Goal: Browse casually: Explore the website without a specific task or goal

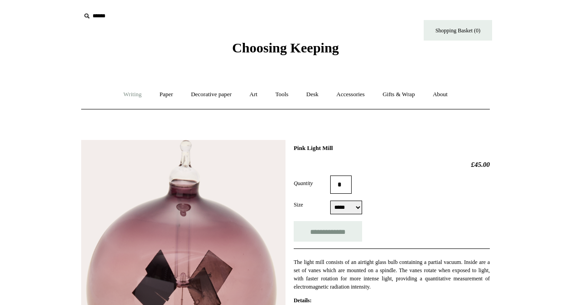
click at [133, 93] on link "Writing +" at bounding box center [132, 94] width 35 height 24
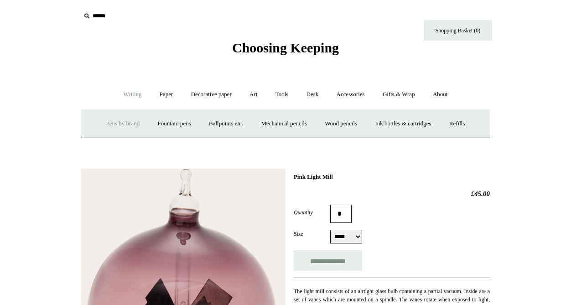
click at [129, 119] on link "Pens by brand +" at bounding box center [123, 124] width 50 height 24
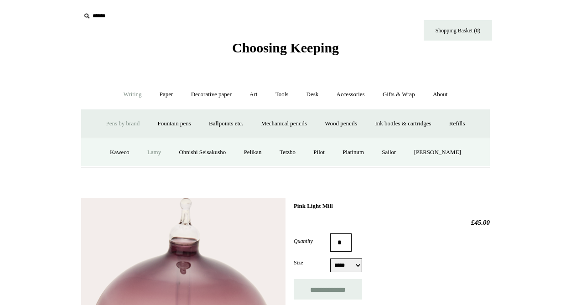
click at [152, 155] on link "Lamy" at bounding box center [154, 152] width 30 height 24
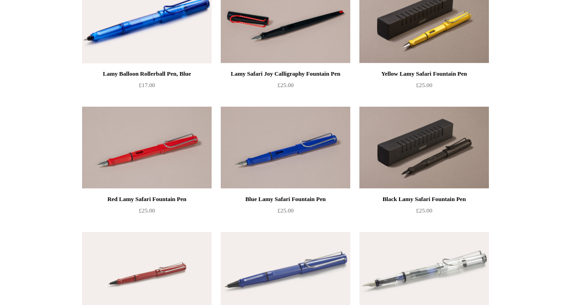
scroll to position [135, 0]
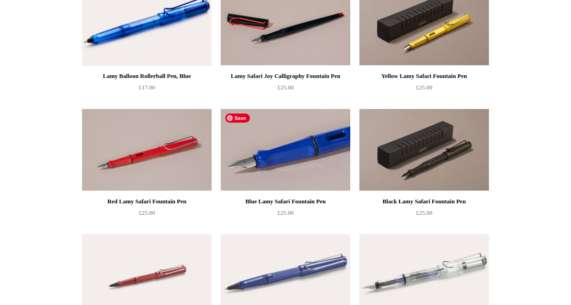
click at [229, 165] on img at bounding box center [285, 150] width 129 height 82
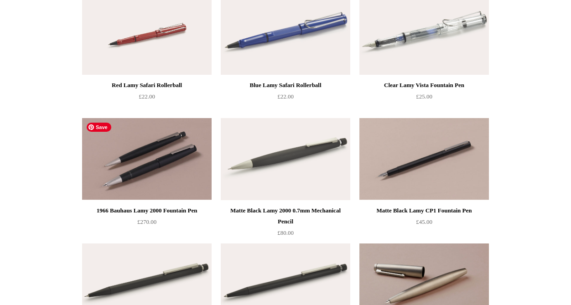
scroll to position [381, 0]
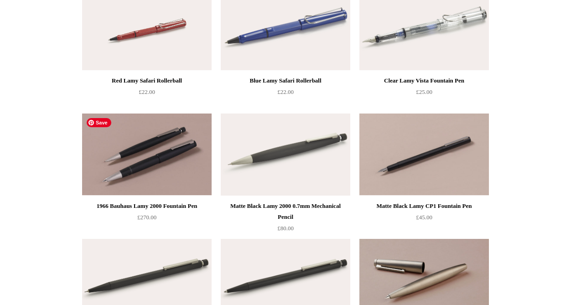
click at [172, 153] on img at bounding box center [146, 154] width 129 height 82
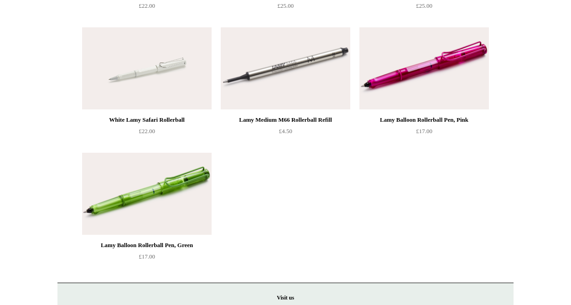
scroll to position [1213, 0]
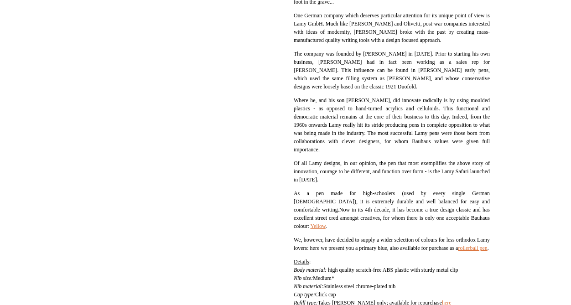
scroll to position [306, 0]
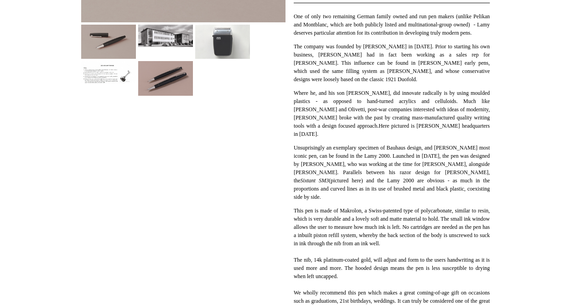
scroll to position [238, 0]
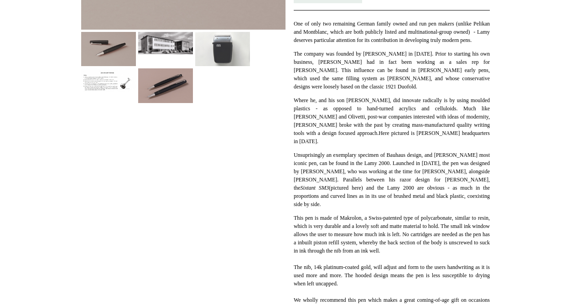
click at [151, 41] on img at bounding box center [165, 43] width 55 height 22
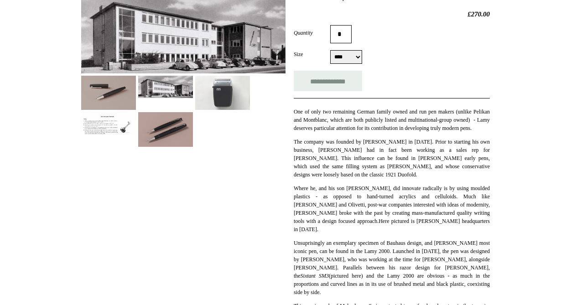
scroll to position [145, 0]
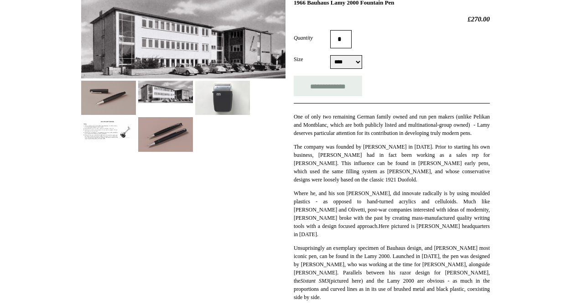
click at [236, 114] on img at bounding box center [222, 98] width 55 height 34
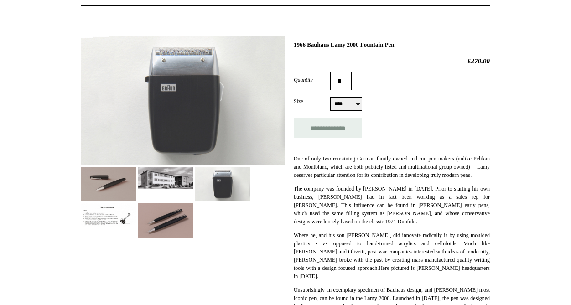
scroll to position [104, 0]
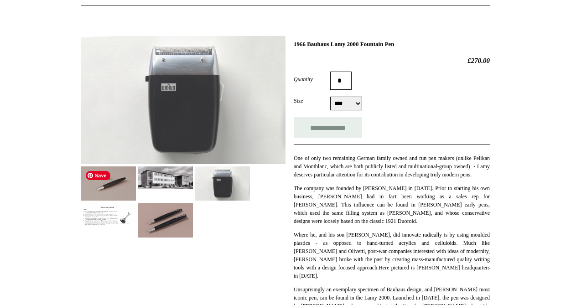
click at [120, 180] on img at bounding box center [108, 183] width 55 height 34
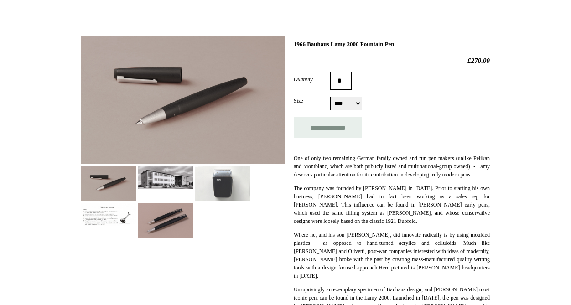
click at [216, 198] on img at bounding box center [222, 183] width 55 height 34
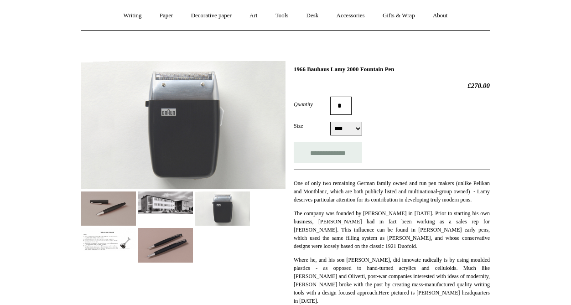
scroll to position [79, 0]
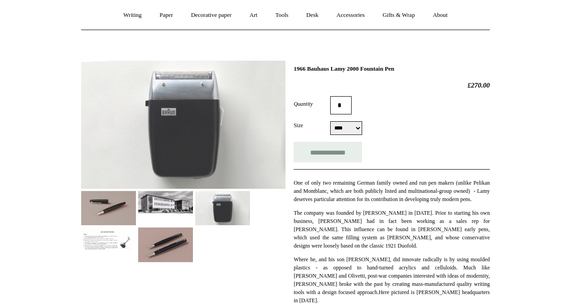
click at [97, 244] on img at bounding box center [108, 239] width 55 height 24
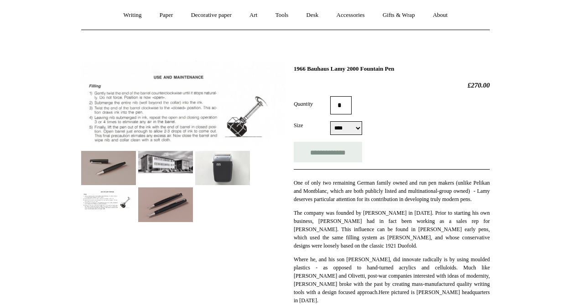
click at [154, 214] on img at bounding box center [165, 204] width 55 height 34
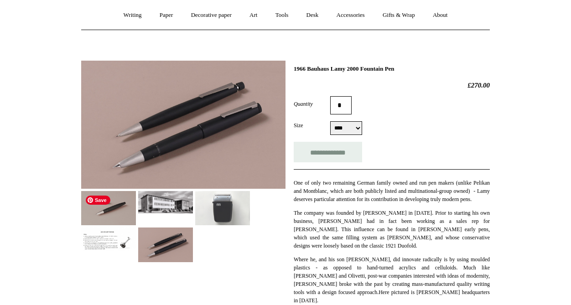
click at [123, 205] on img at bounding box center [108, 208] width 55 height 34
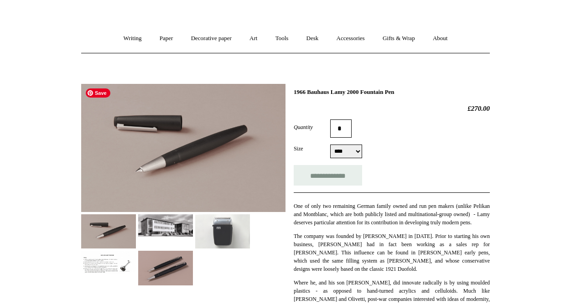
scroll to position [48, 0]
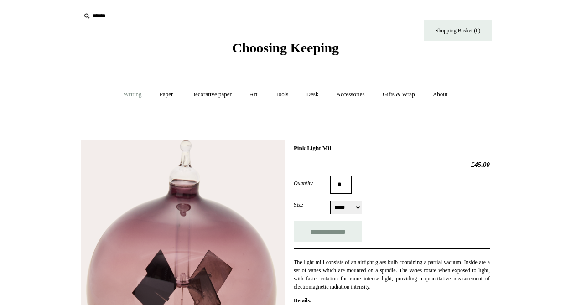
click at [128, 95] on link "Writing +" at bounding box center [132, 94] width 35 height 24
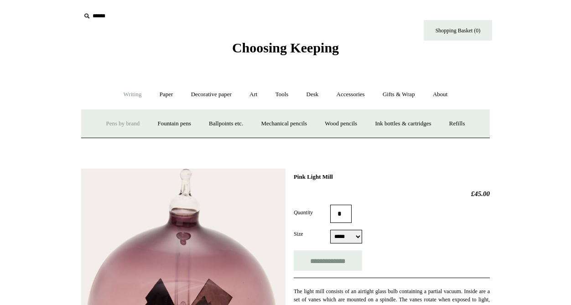
click at [124, 118] on link "Pens by brand +" at bounding box center [123, 124] width 50 height 24
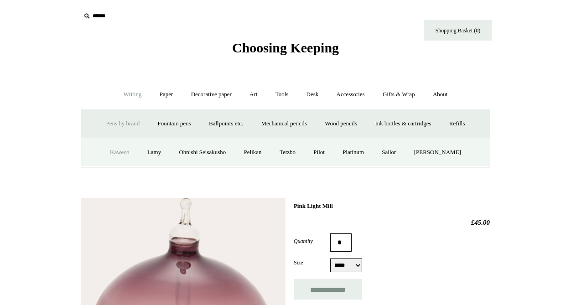
click at [118, 150] on link "Kaweco" at bounding box center [120, 152] width 36 height 24
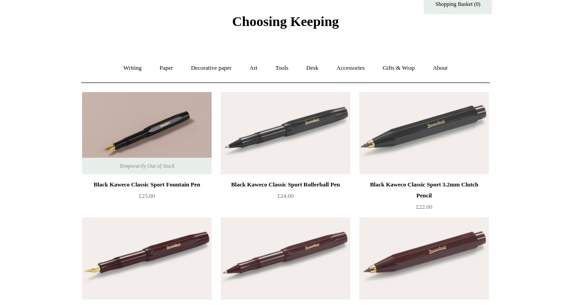
scroll to position [29, 0]
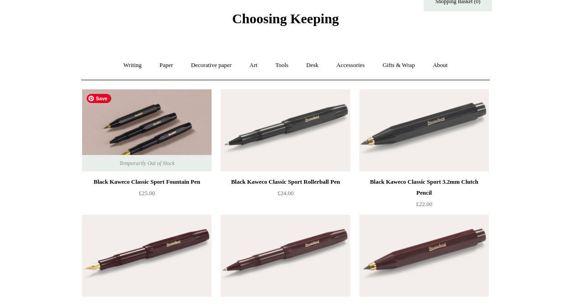
click at [143, 125] on img at bounding box center [146, 130] width 129 height 82
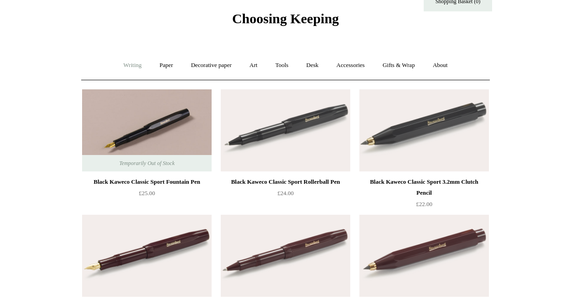
click at [126, 66] on link "Writing +" at bounding box center [132, 65] width 35 height 24
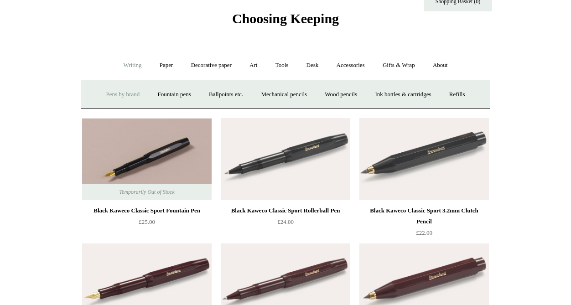
click at [119, 92] on link "Pens by brand +" at bounding box center [123, 94] width 50 height 24
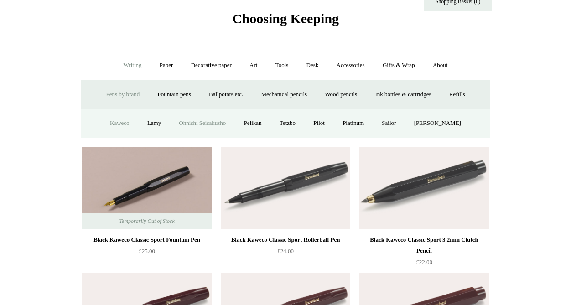
click at [186, 128] on link "Ohnishi Seisakusho" at bounding box center [201, 123] width 63 height 24
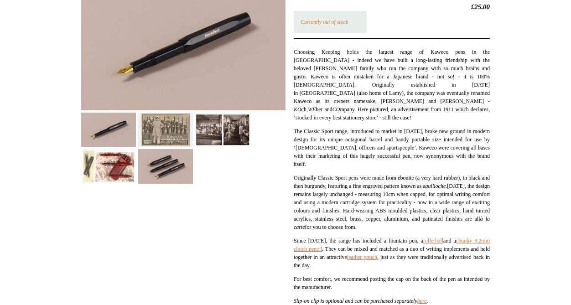
scroll to position [159, 0]
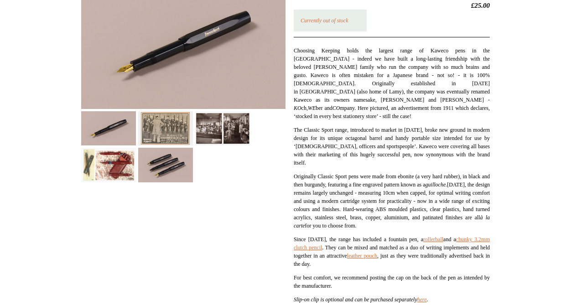
click at [166, 136] on img at bounding box center [165, 128] width 55 height 34
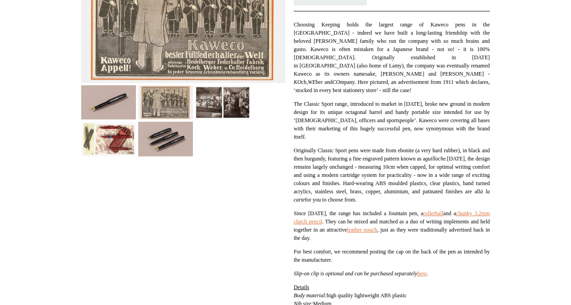
scroll to position [186, 0]
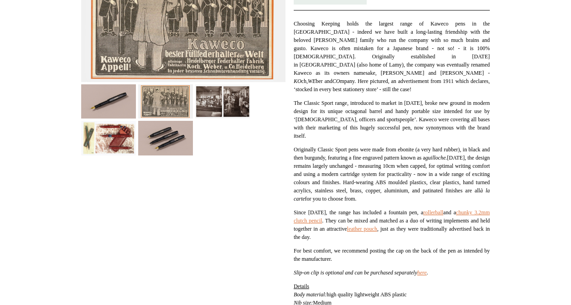
click at [115, 135] on img at bounding box center [108, 138] width 55 height 34
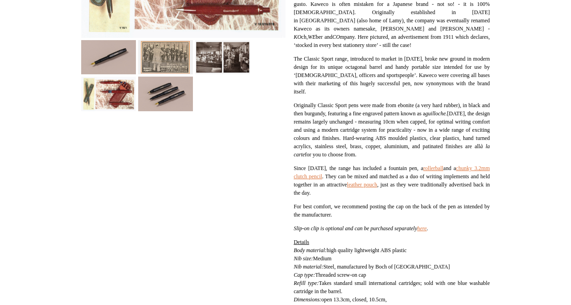
scroll to position [226, 0]
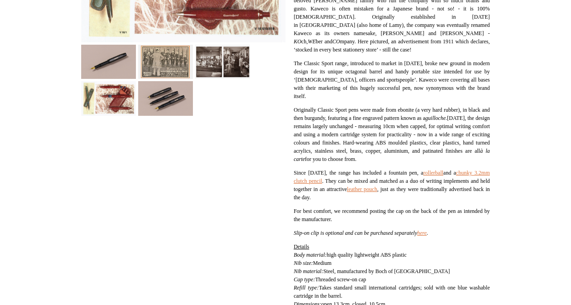
click at [121, 79] on div at bounding box center [183, 11] width 204 height 208
click at [123, 72] on img at bounding box center [108, 62] width 55 height 34
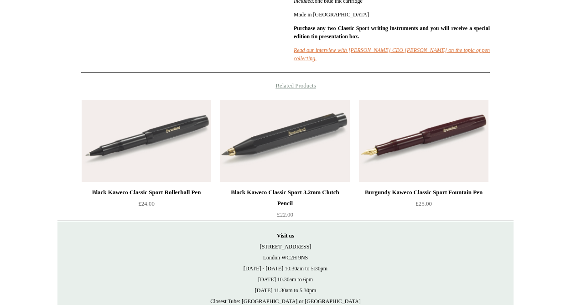
scroll to position [595, 0]
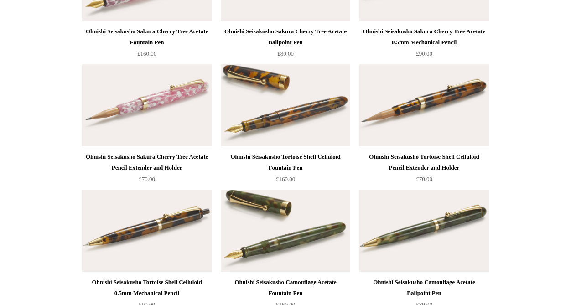
scroll to position [434, 0]
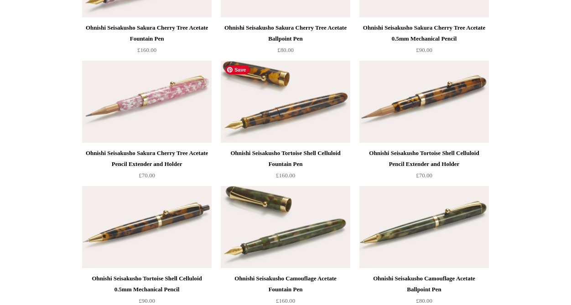
click at [257, 90] on img at bounding box center [285, 102] width 129 height 82
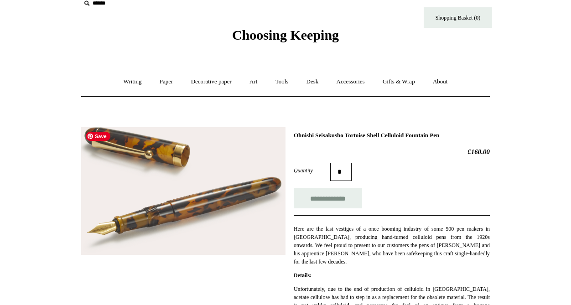
scroll to position [2, 0]
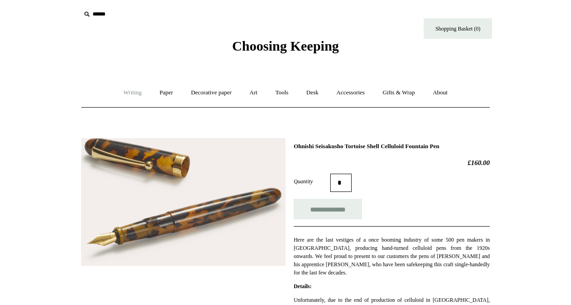
click at [132, 92] on link "Writing +" at bounding box center [132, 93] width 35 height 24
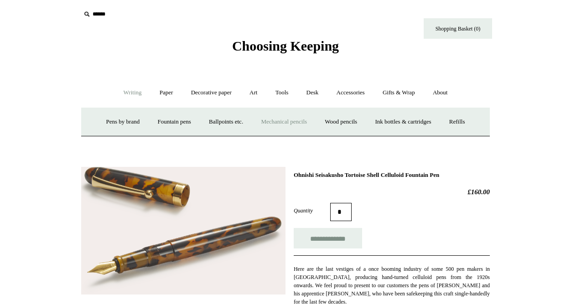
click at [299, 122] on link "Mechanical pencils +" at bounding box center [283, 122] width 62 height 24
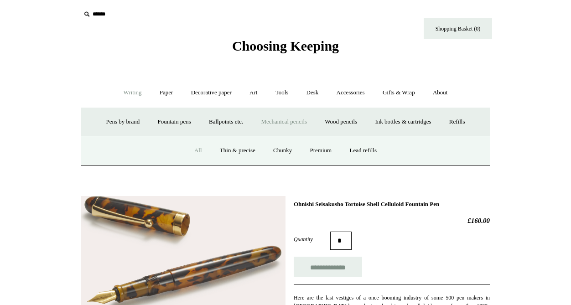
click at [192, 149] on link "All" at bounding box center [198, 151] width 24 height 24
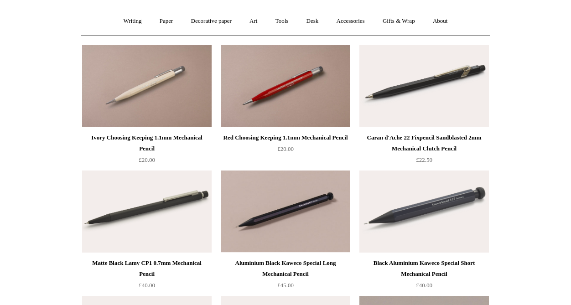
scroll to position [76, 0]
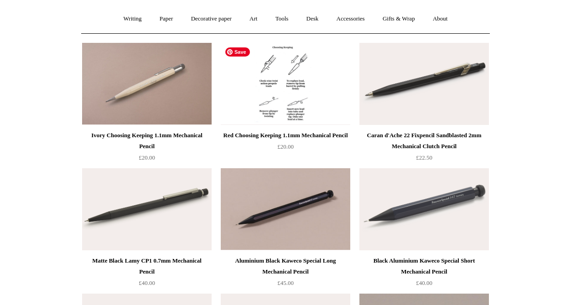
click at [246, 109] on img at bounding box center [285, 84] width 129 height 82
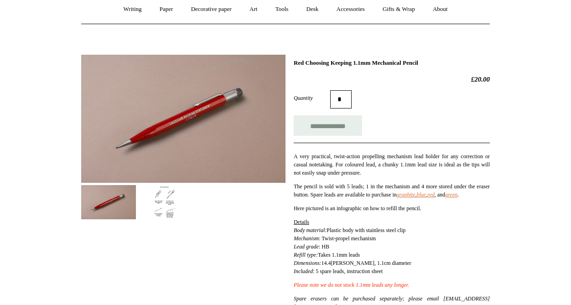
scroll to position [86, 0]
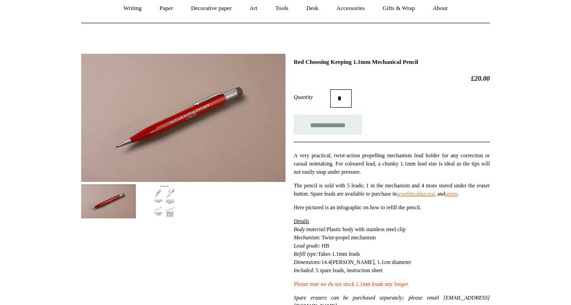
click at [159, 197] on img at bounding box center [165, 201] width 55 height 34
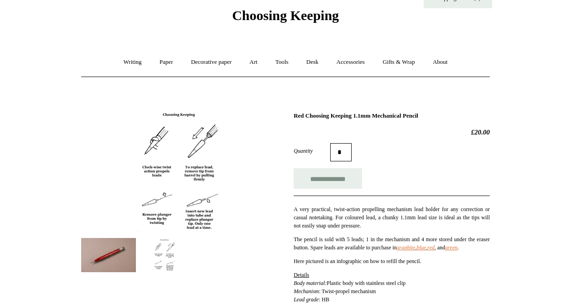
scroll to position [29, 0]
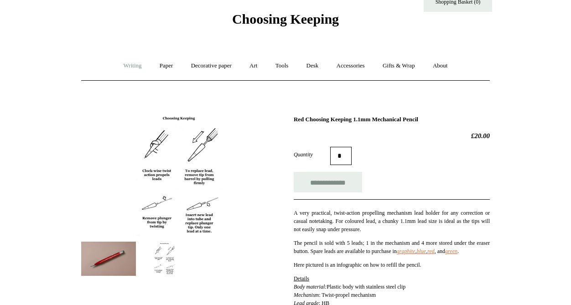
click at [138, 70] on link "Writing +" at bounding box center [132, 66] width 35 height 24
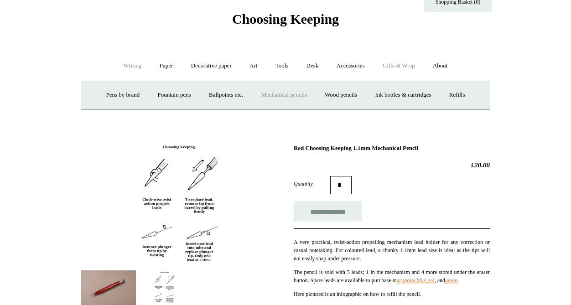
click at [389, 70] on link "Gifts & Wrap +" at bounding box center [398, 66] width 49 height 24
click at [260, 97] on link "Ribbon 🎀" at bounding box center [260, 95] width 43 height 24
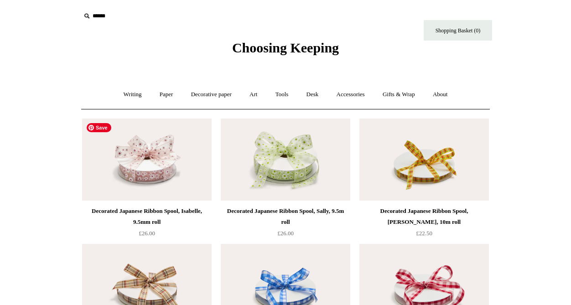
click at [186, 151] on img at bounding box center [146, 159] width 129 height 82
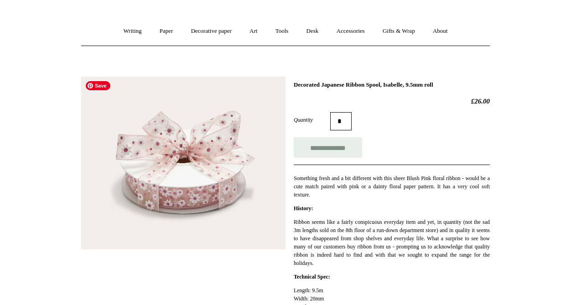
scroll to position [64, 0]
click at [252, 33] on link "Art +" at bounding box center [253, 31] width 24 height 24
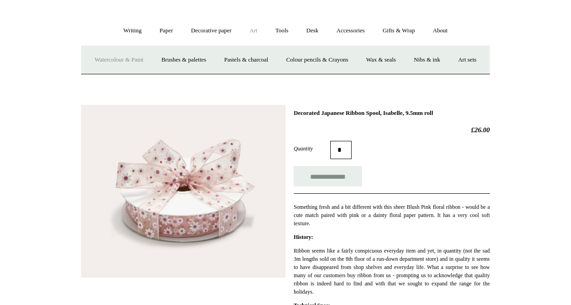
click at [143, 59] on link "Watercolour & Paint" at bounding box center [118, 60] width 65 height 24
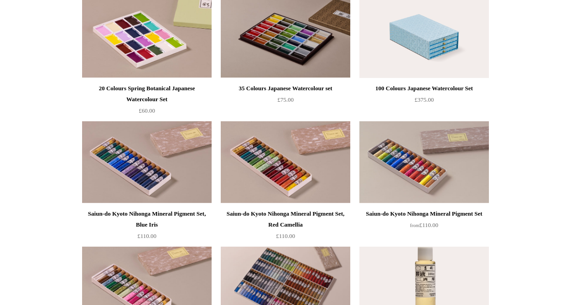
scroll to position [764, 0]
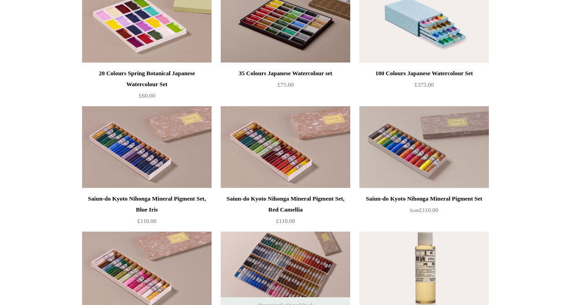
click at [397, 47] on img at bounding box center [423, 22] width 129 height 82
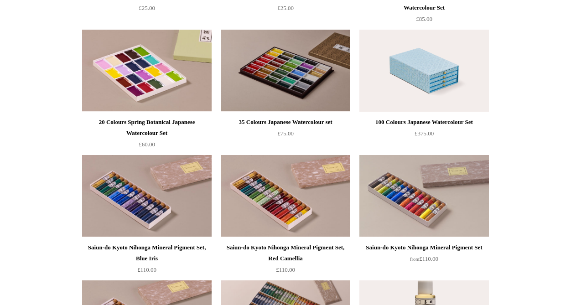
scroll to position [710, 0]
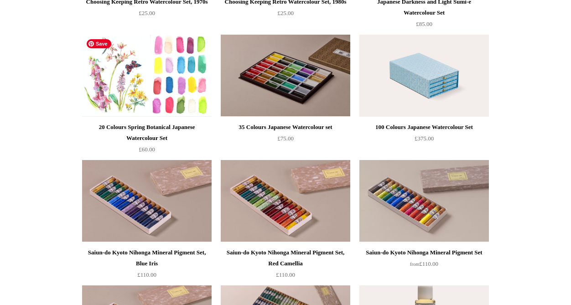
click at [108, 69] on img at bounding box center [146, 76] width 129 height 82
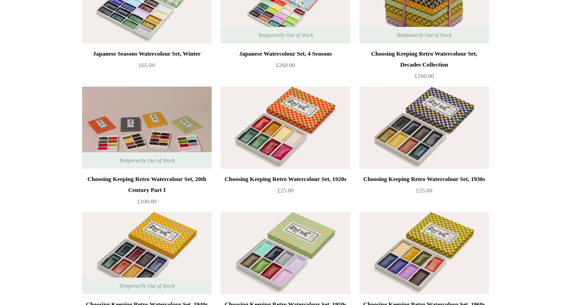
scroll to position [284, 0]
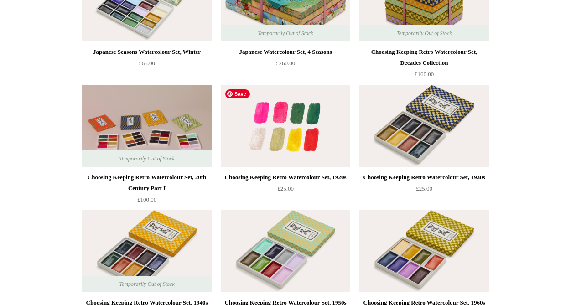
click at [264, 134] on img at bounding box center [285, 126] width 129 height 82
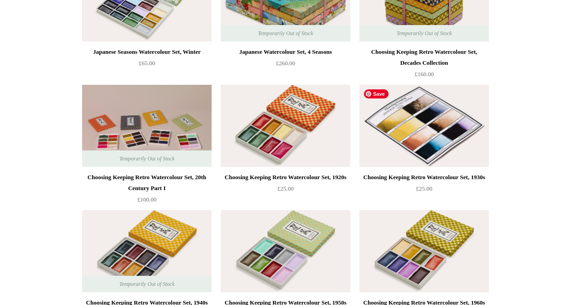
click at [433, 160] on img at bounding box center [423, 126] width 129 height 82
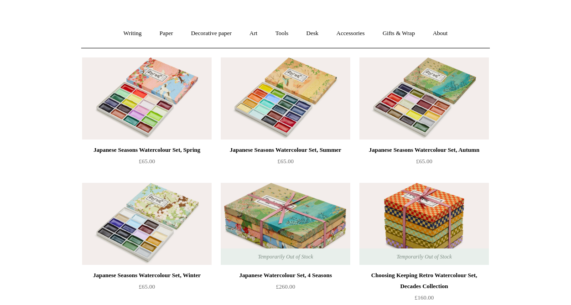
scroll to position [58, 0]
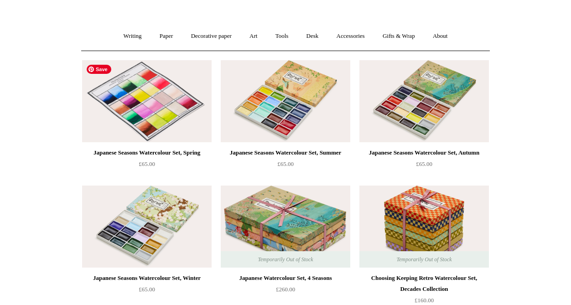
click at [170, 122] on img at bounding box center [146, 101] width 129 height 82
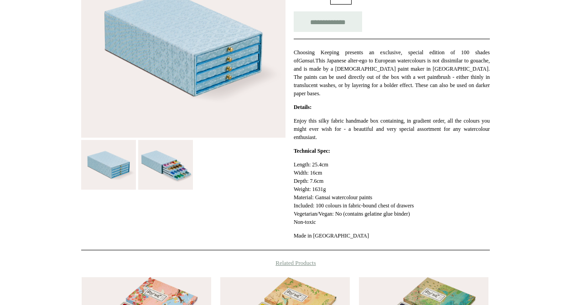
scroll to position [190, 0]
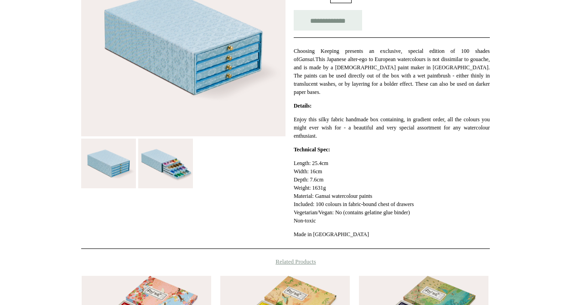
click at [170, 152] on img at bounding box center [165, 164] width 55 height 50
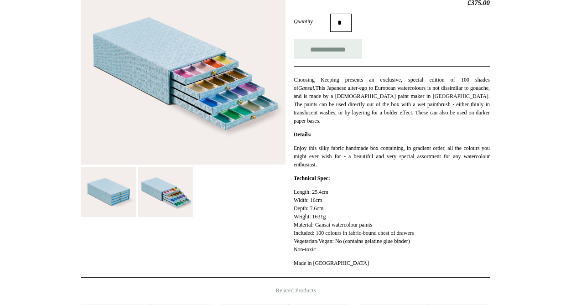
scroll to position [161, 0]
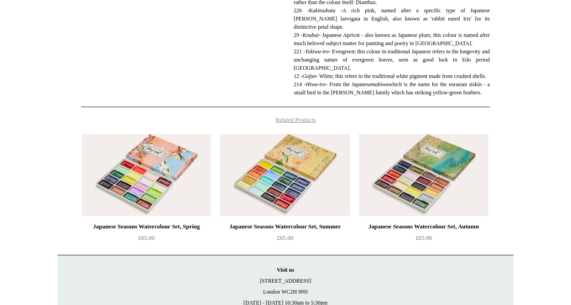
scroll to position [671, 0]
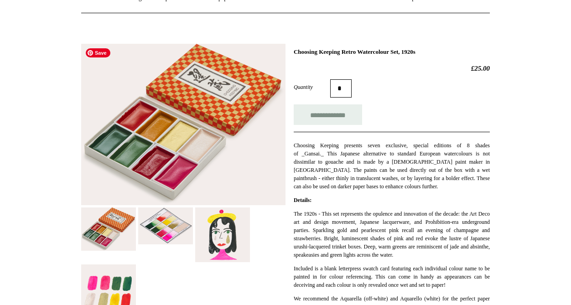
scroll to position [111, 0]
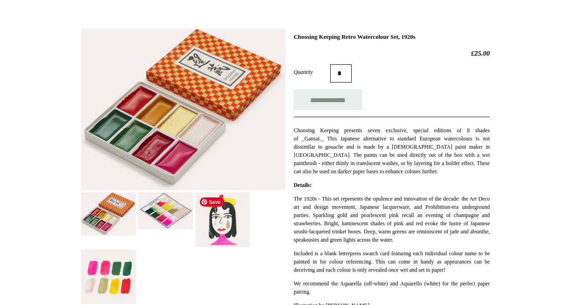
click at [222, 233] on img at bounding box center [222, 219] width 55 height 55
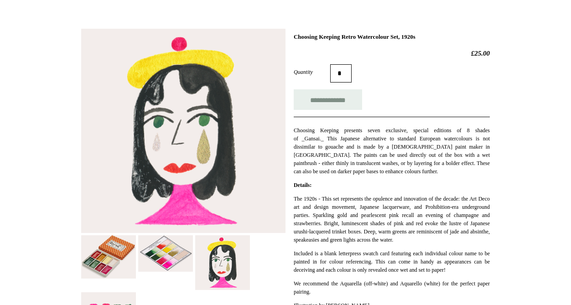
scroll to position [112, 0]
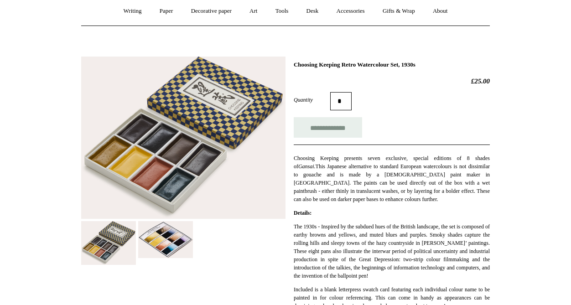
scroll to position [84, 0]
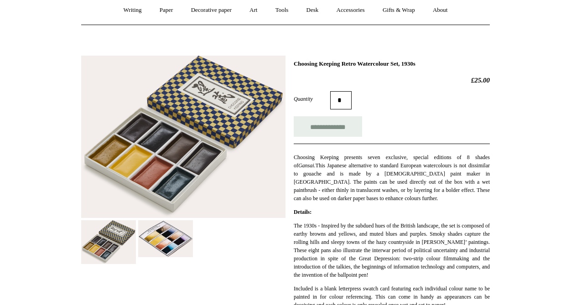
click at [160, 223] on img at bounding box center [165, 238] width 55 height 37
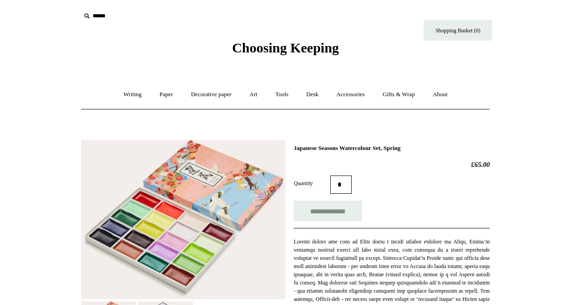
scroll to position [7, 0]
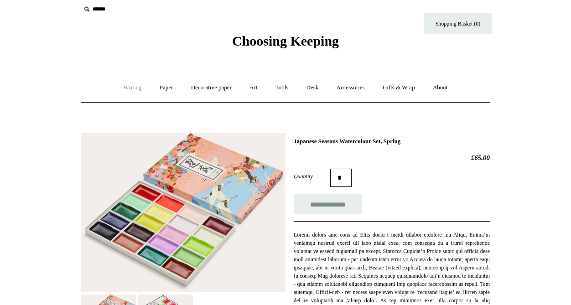
click at [127, 93] on link "Writing +" at bounding box center [132, 88] width 35 height 24
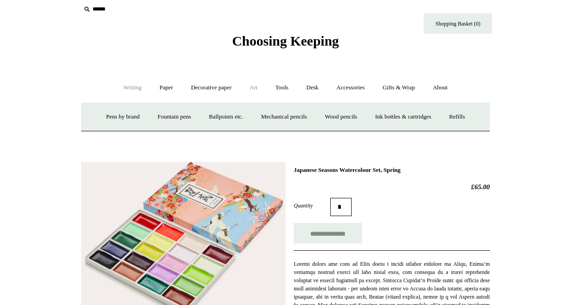
click at [252, 95] on link "Art +" at bounding box center [253, 88] width 24 height 24
click at [323, 115] on link "Colour pencils & Crayons" at bounding box center [317, 117] width 78 height 24
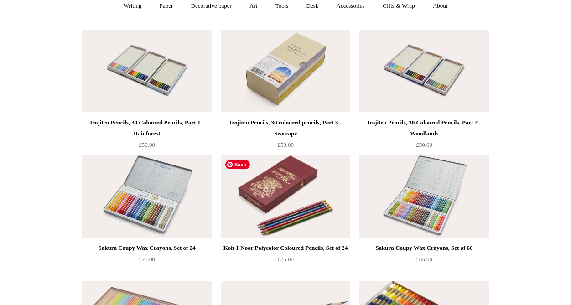
scroll to position [93, 0]
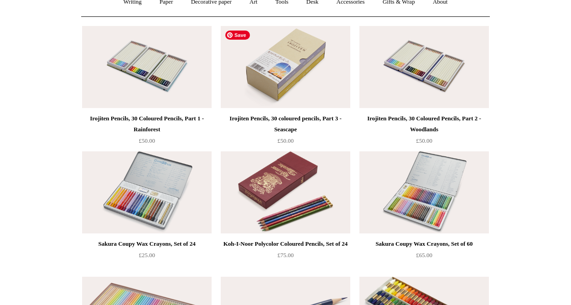
click at [319, 84] on img at bounding box center [285, 67] width 129 height 82
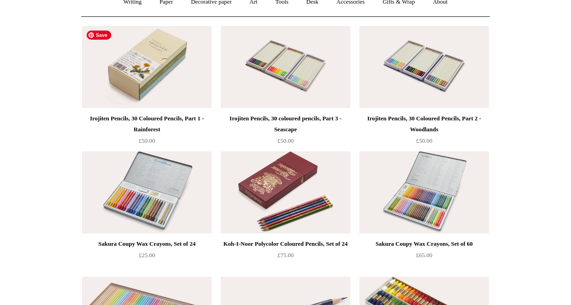
click at [189, 106] on img at bounding box center [146, 67] width 129 height 82
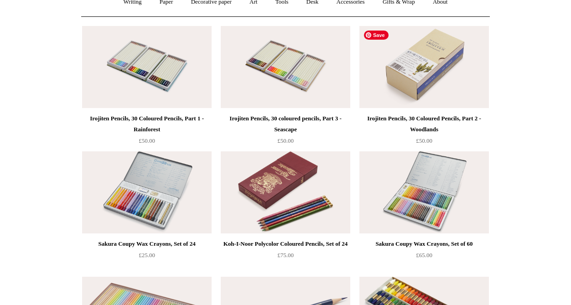
click at [398, 93] on img at bounding box center [423, 67] width 129 height 82
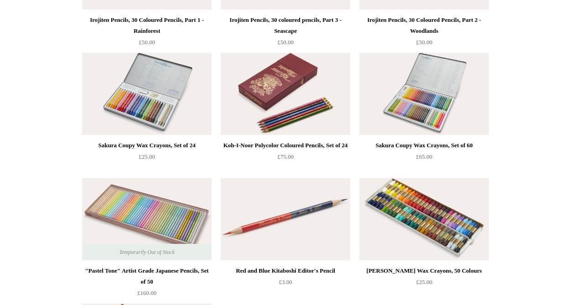
scroll to position [198, 0]
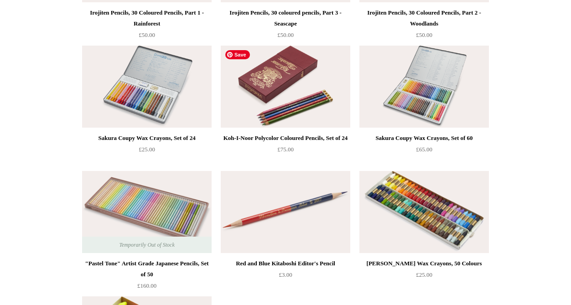
click at [308, 90] on img at bounding box center [285, 87] width 129 height 82
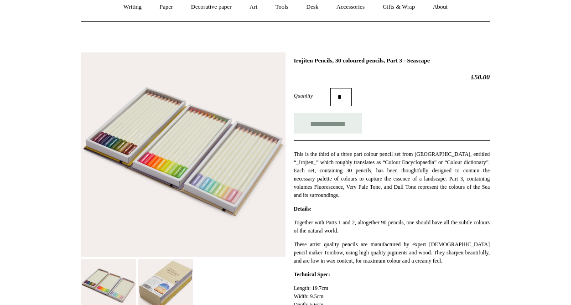
scroll to position [86, 0]
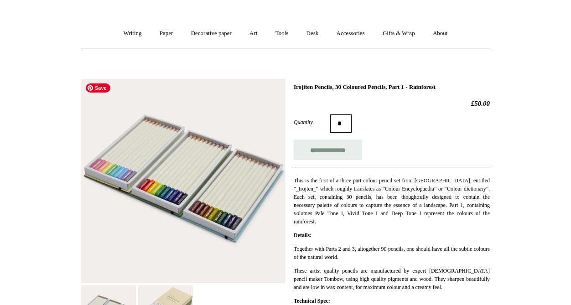
scroll to position [62, 0]
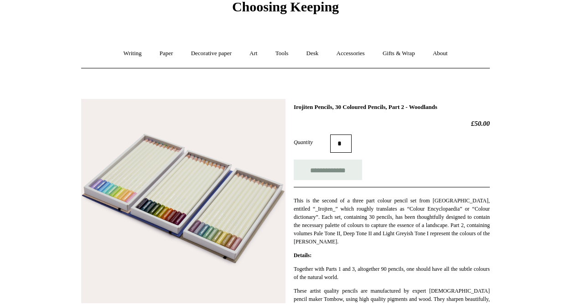
scroll to position [43, 0]
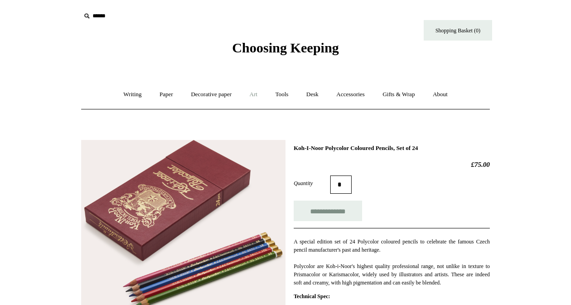
click at [254, 98] on link "Art +" at bounding box center [253, 94] width 24 height 24
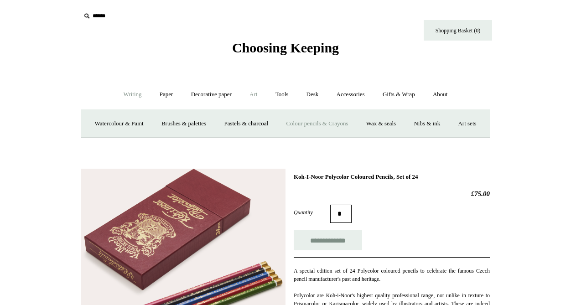
click at [129, 98] on link "Writing +" at bounding box center [132, 94] width 35 height 24
click at [343, 127] on link "Wood pencils +" at bounding box center [340, 124] width 49 height 24
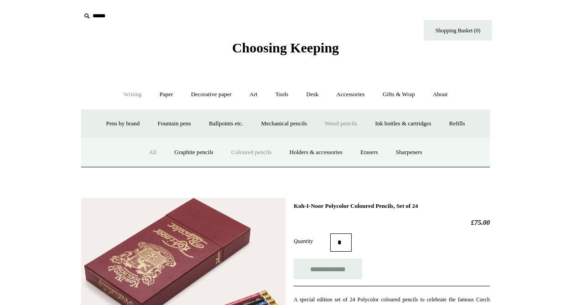
click at [144, 152] on link "All" at bounding box center [152, 152] width 24 height 24
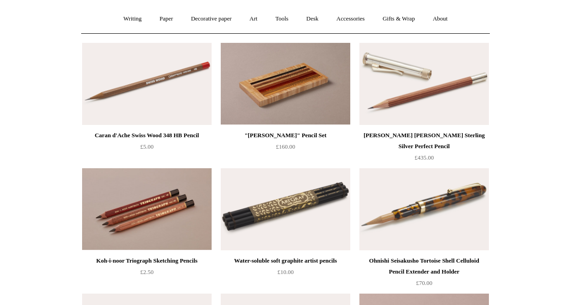
scroll to position [78, 0]
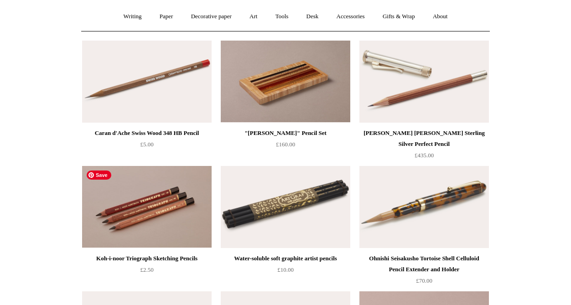
click at [190, 223] on img at bounding box center [146, 207] width 129 height 82
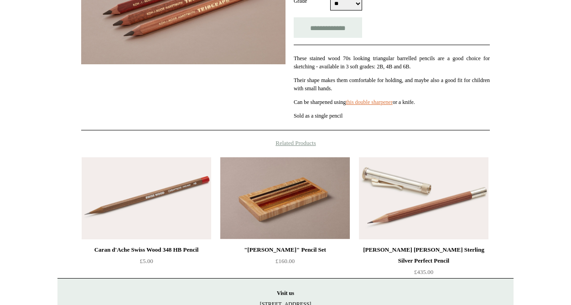
scroll to position [228, 0]
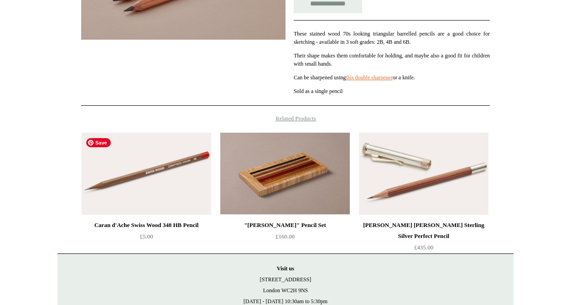
click at [179, 198] on img at bounding box center [146, 174] width 129 height 82
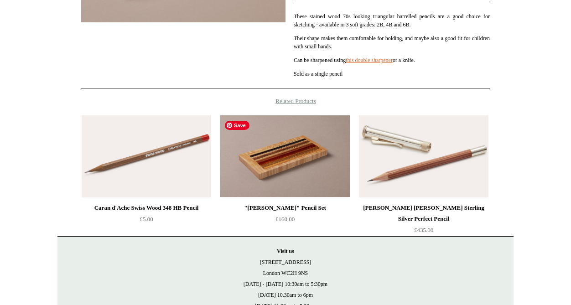
scroll to position [310, 0]
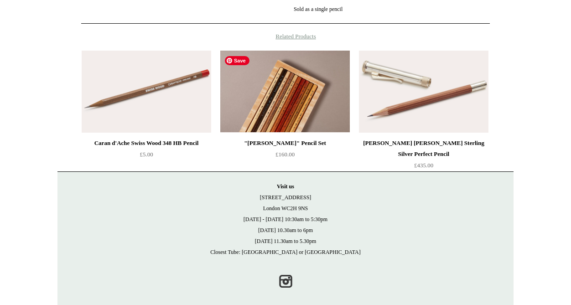
click at [314, 111] on img at bounding box center [284, 92] width 129 height 82
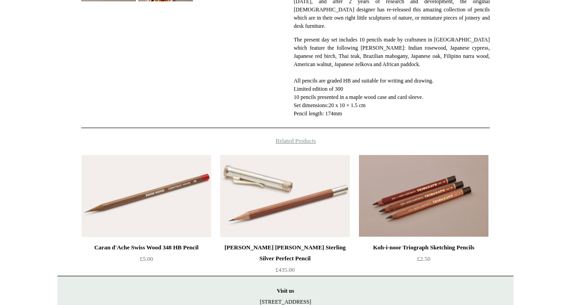
scroll to position [306, 0]
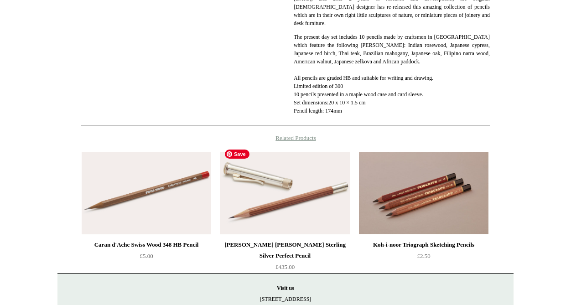
click at [290, 170] on img at bounding box center [284, 193] width 129 height 82
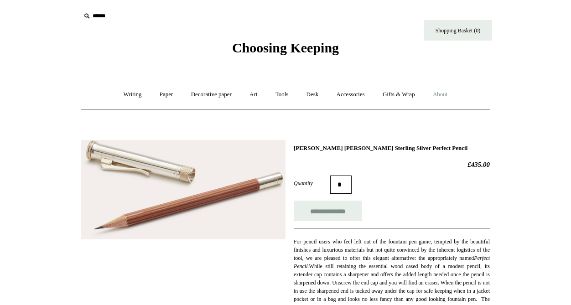
click at [445, 98] on link "About +" at bounding box center [439, 94] width 31 height 24
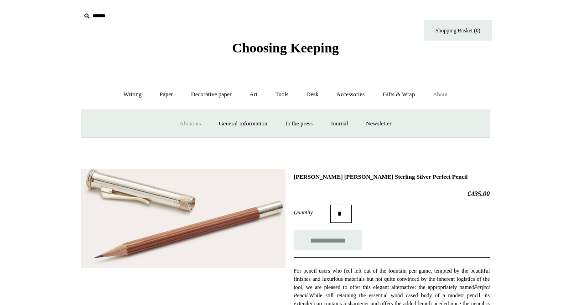
click at [184, 129] on link "About us" at bounding box center [190, 124] width 38 height 24
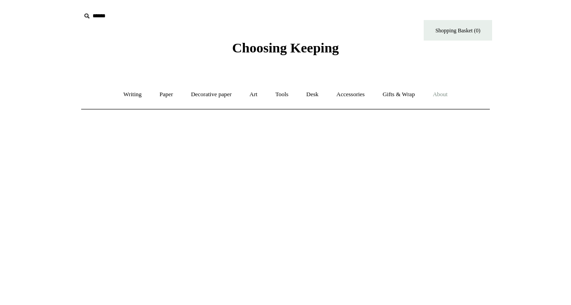
click at [448, 92] on link "About +" at bounding box center [439, 94] width 31 height 24
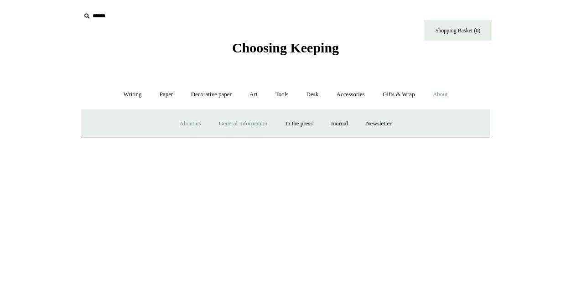
click at [260, 122] on link "General Information" at bounding box center [243, 124] width 65 height 24
